Goal: Find specific page/section: Find specific page/section

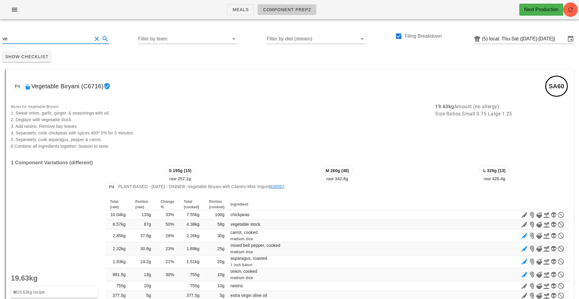
type input "v"
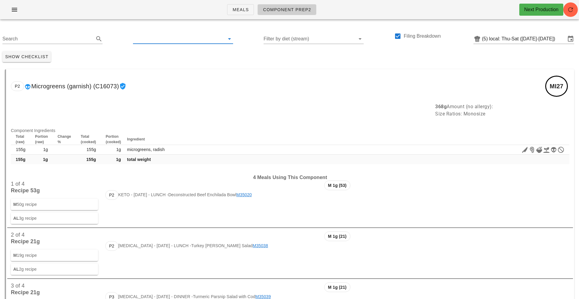
click at [212, 37] on input "text" at bounding box center [178, 39] width 91 height 10
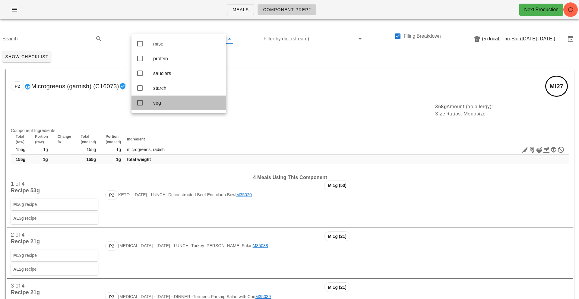
click at [141, 106] on icon at bounding box center [139, 102] width 7 height 7
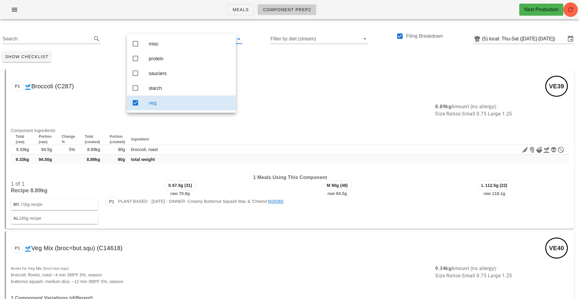
click at [264, 136] on th "Ingredient" at bounding box center [214, 139] width 168 height 11
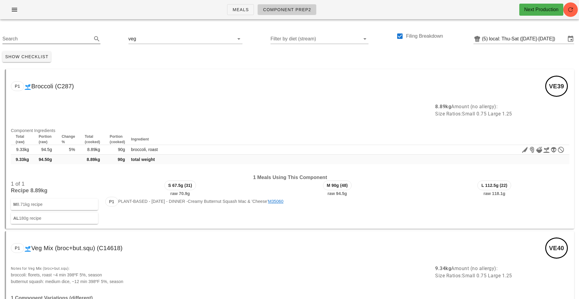
click at [28, 38] on input "Search" at bounding box center [46, 39] width 88 height 10
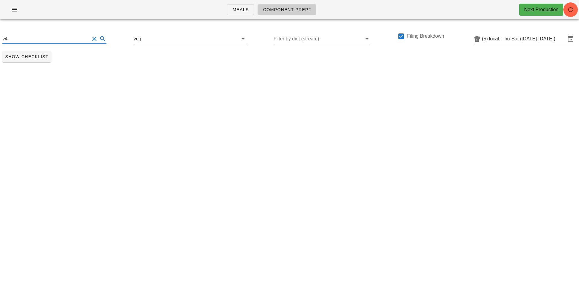
type input "v"
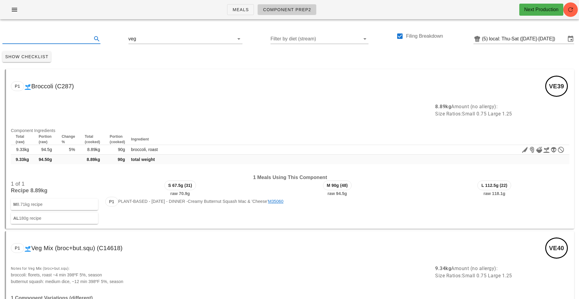
type input "3"
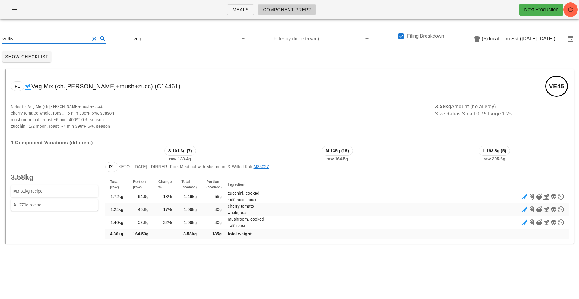
type input "ve45"
